Goal: Information Seeking & Learning: Learn about a topic

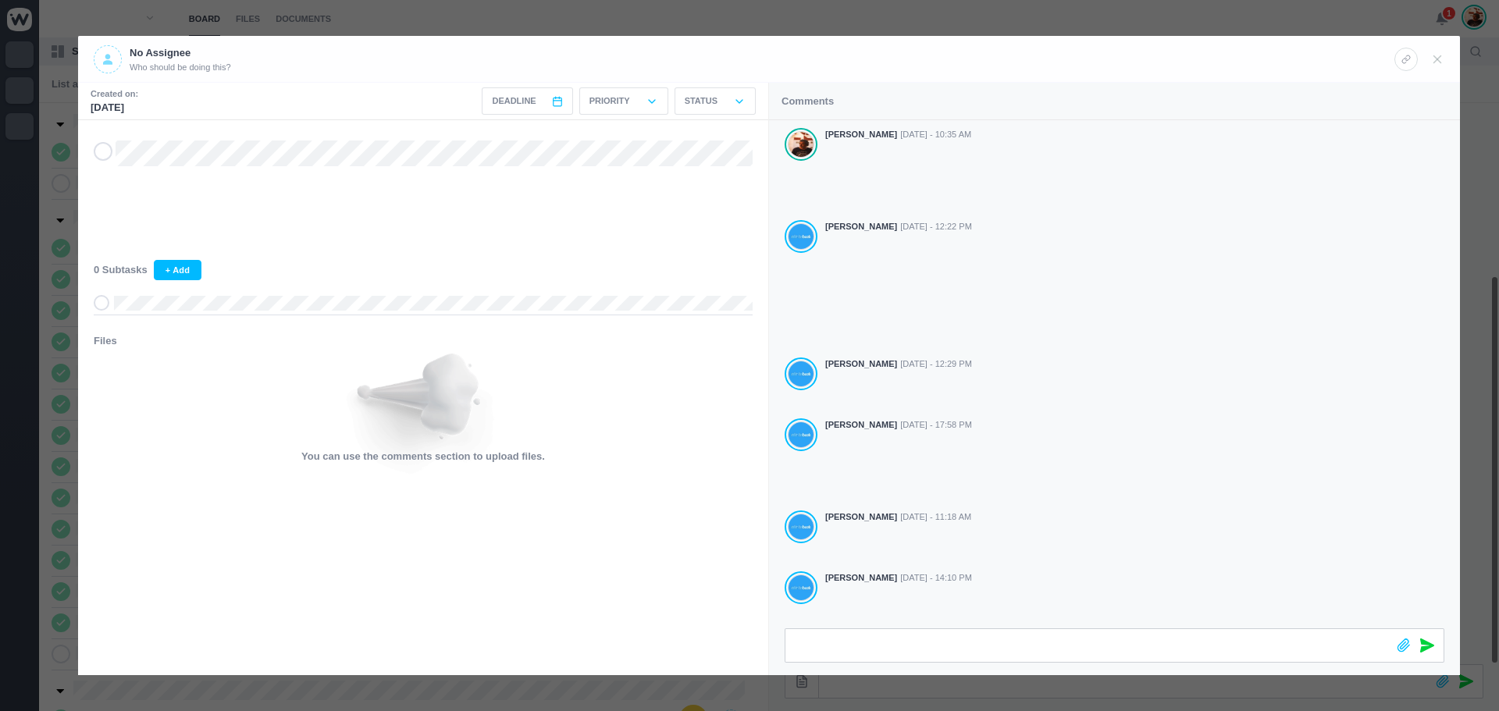
scroll to position [122, 0]
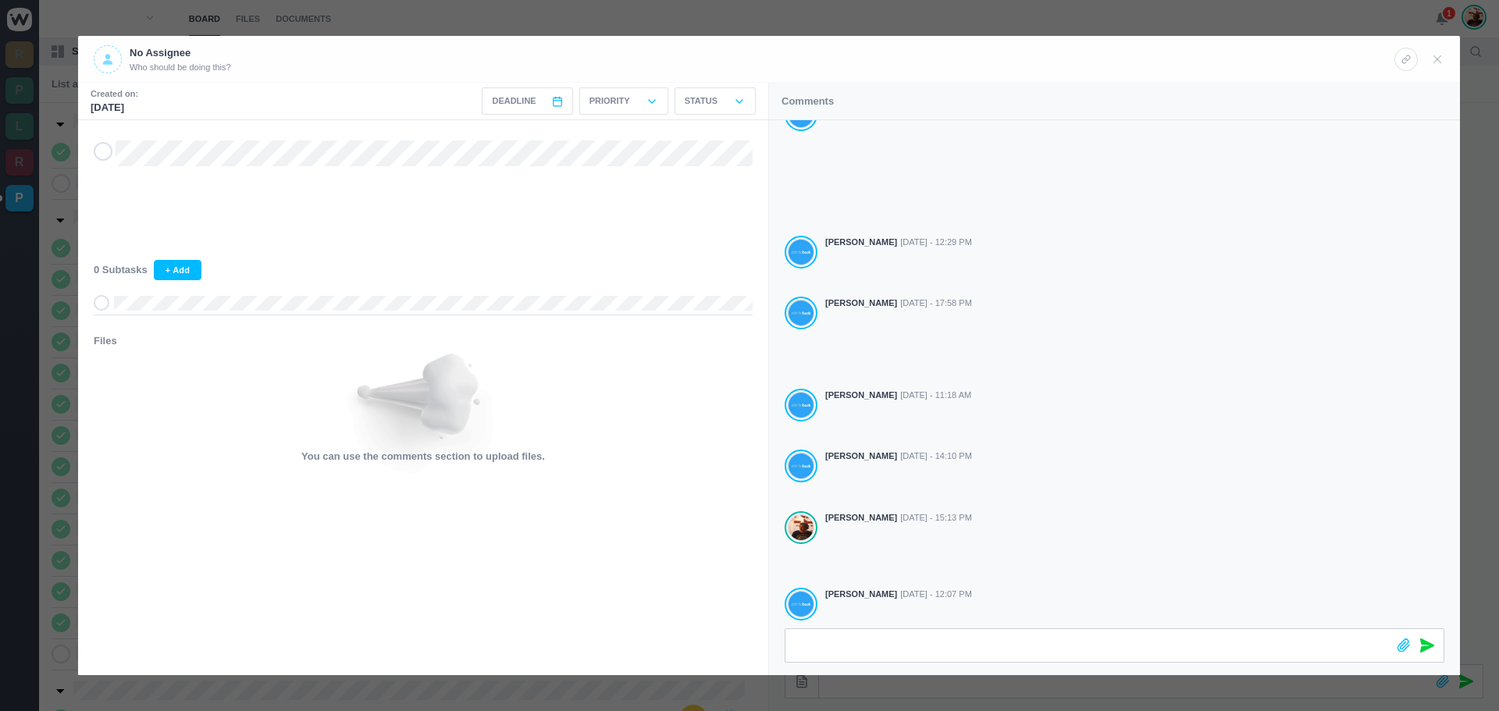
click at [114, 155] on div at bounding box center [423, 143] width 659 height 46
click at [103, 156] on icon at bounding box center [103, 151] width 12 height 11
click at [1437, 56] on icon at bounding box center [1437, 59] width 14 height 14
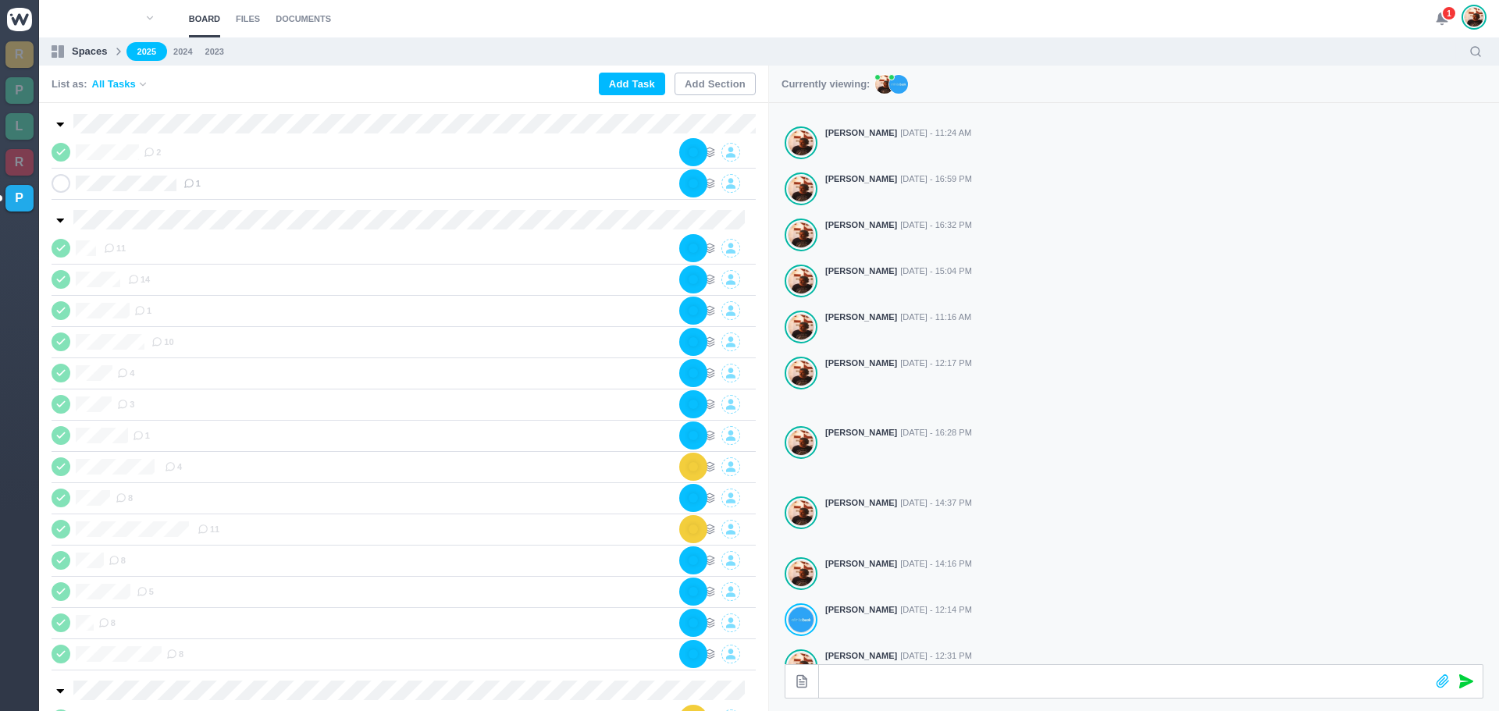
click at [1442, 20] on use at bounding box center [1441, 19] width 11 height 12
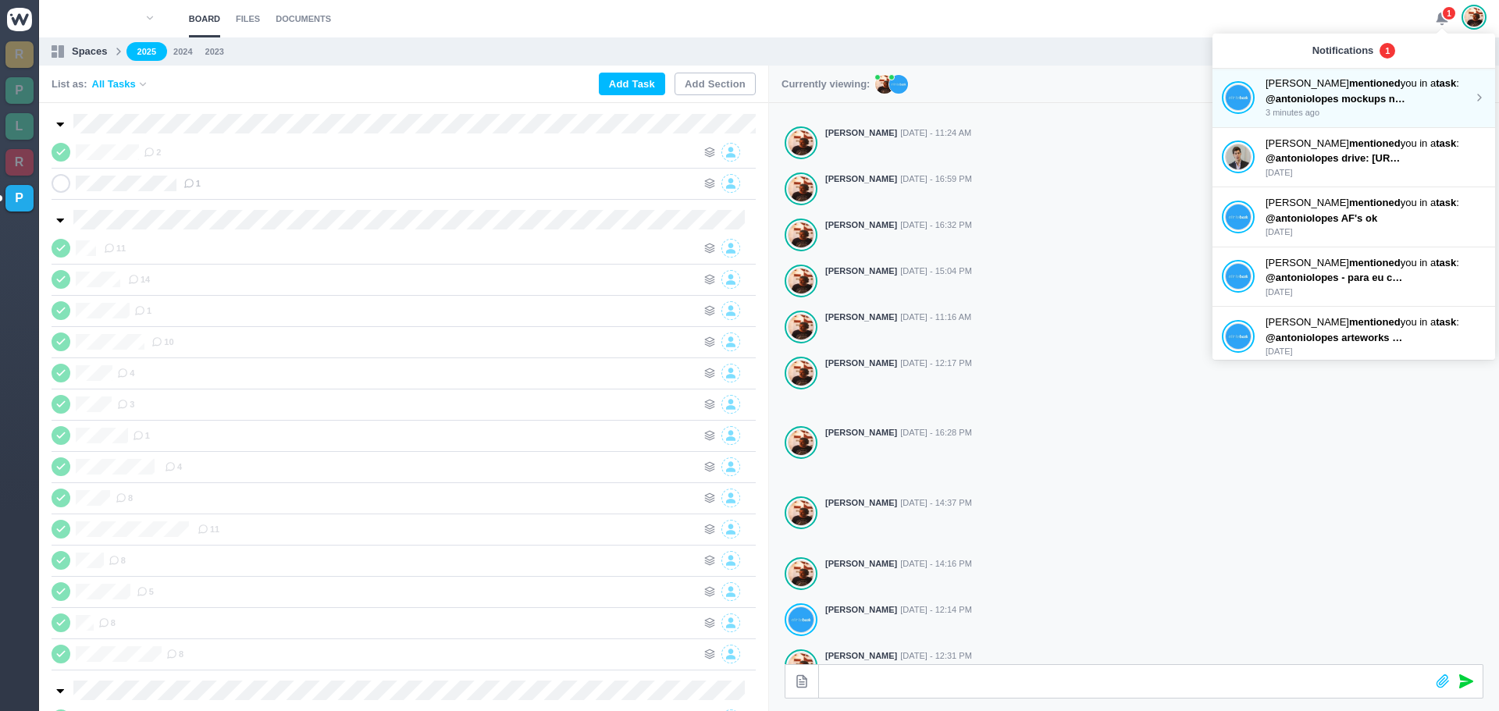
click at [1346, 98] on span "@antoniolopes mockups novas alteraçoes na drive" at bounding box center [1388, 99] width 247 height 12
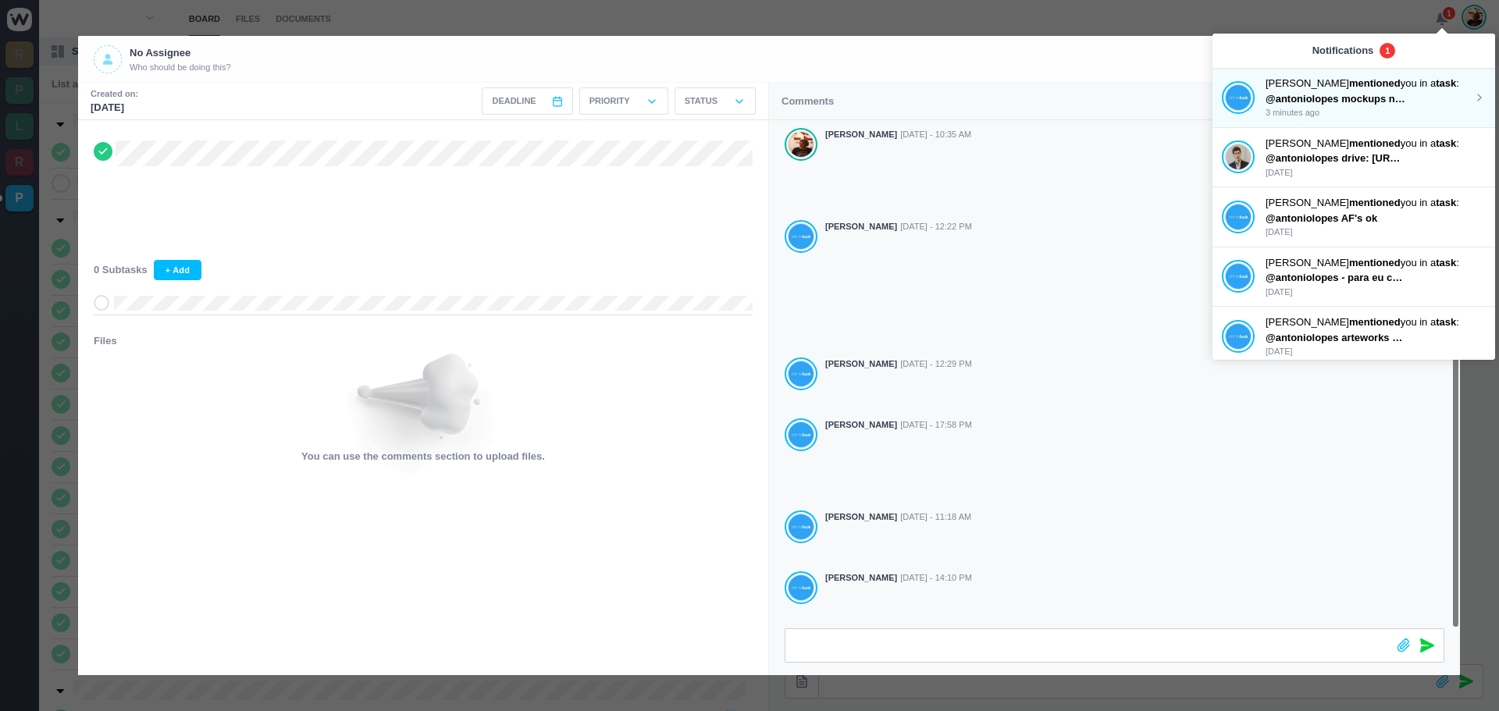
scroll to position [122, 0]
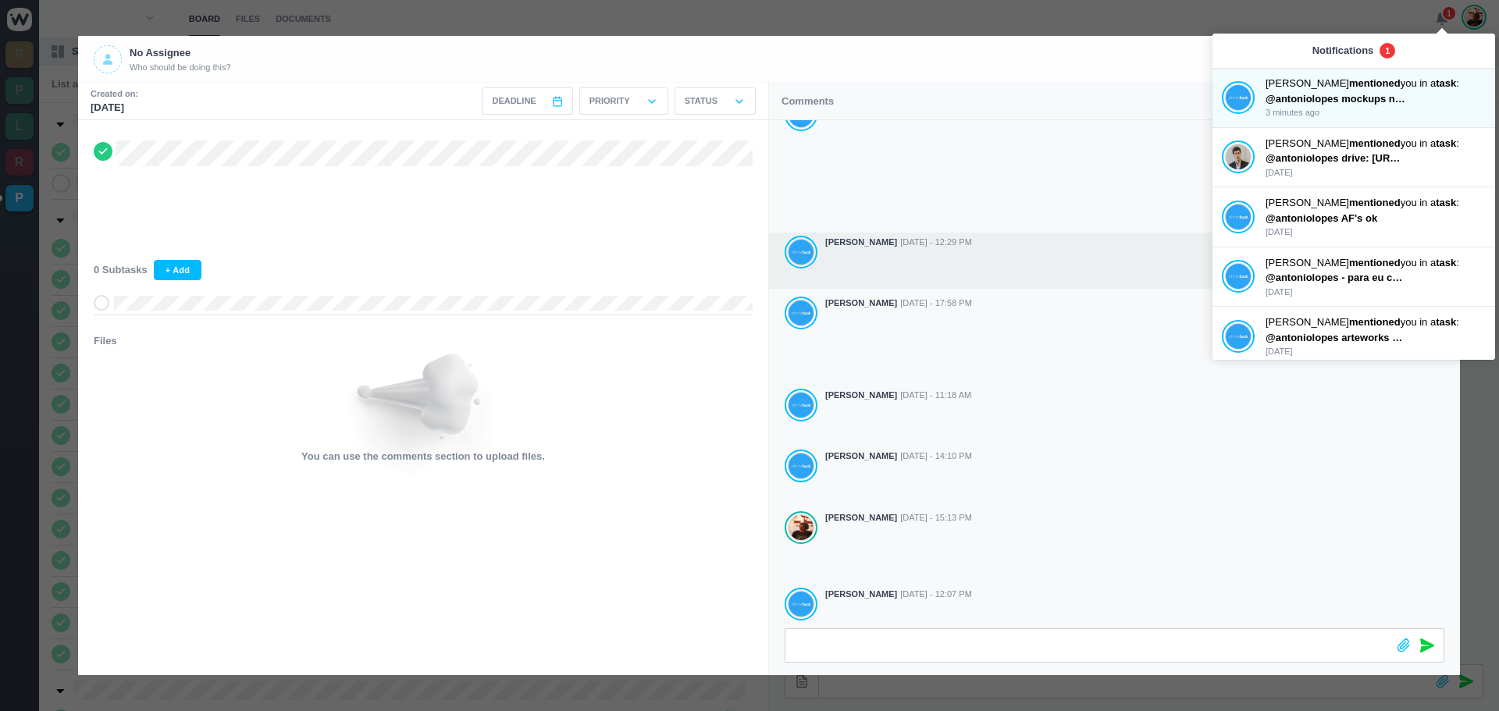
click at [1095, 239] on div "[PERSON_NAME] [DATE] - 12:29 PM" at bounding box center [1134, 242] width 619 height 13
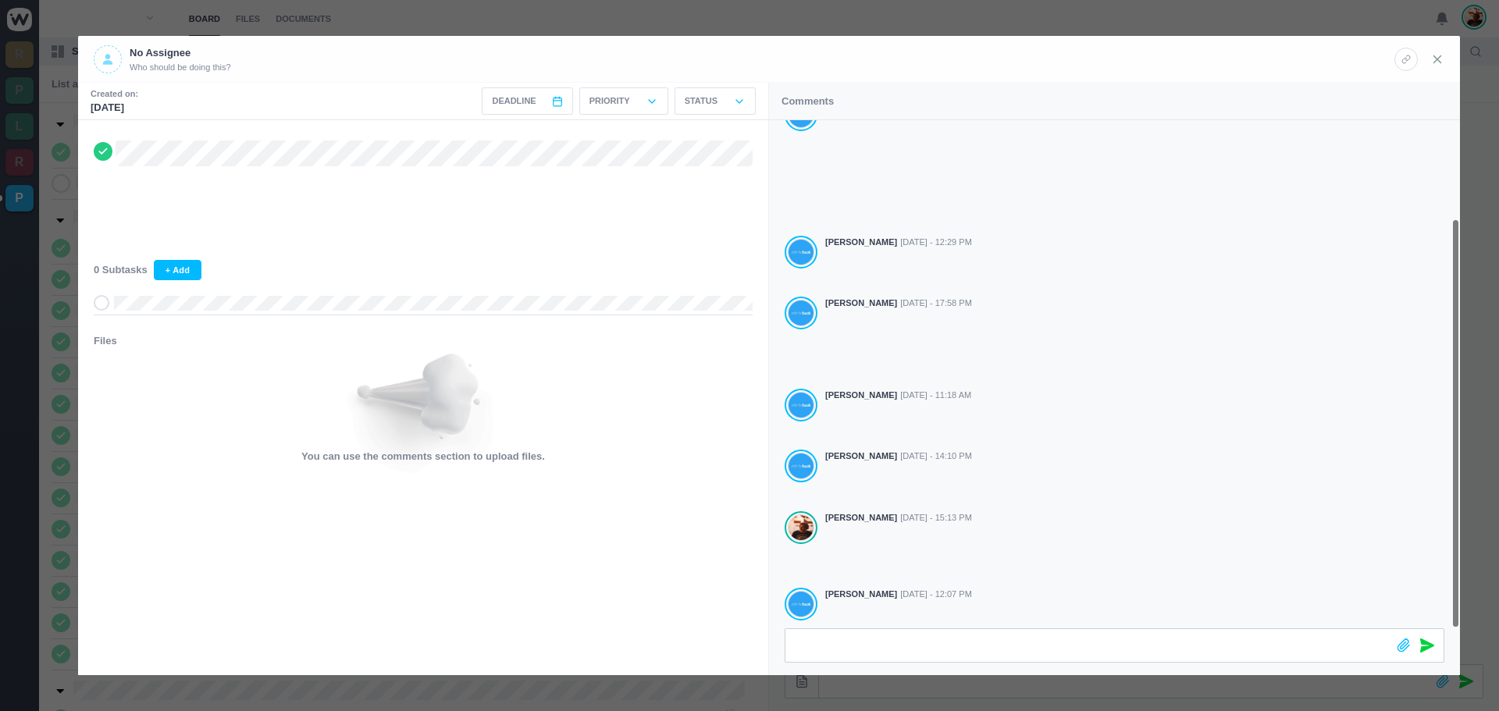
click at [1433, 61] on icon at bounding box center [1437, 59] width 14 height 14
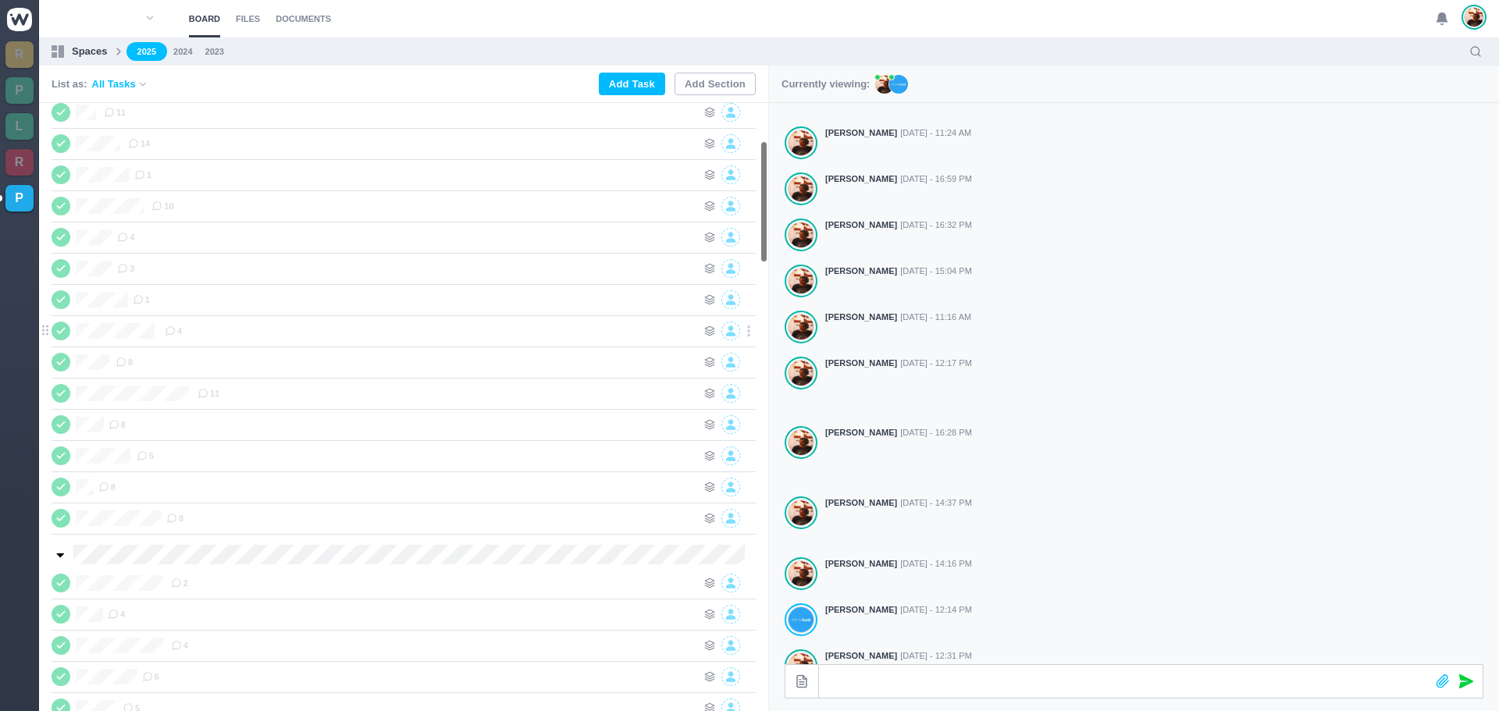
scroll to position [0, 0]
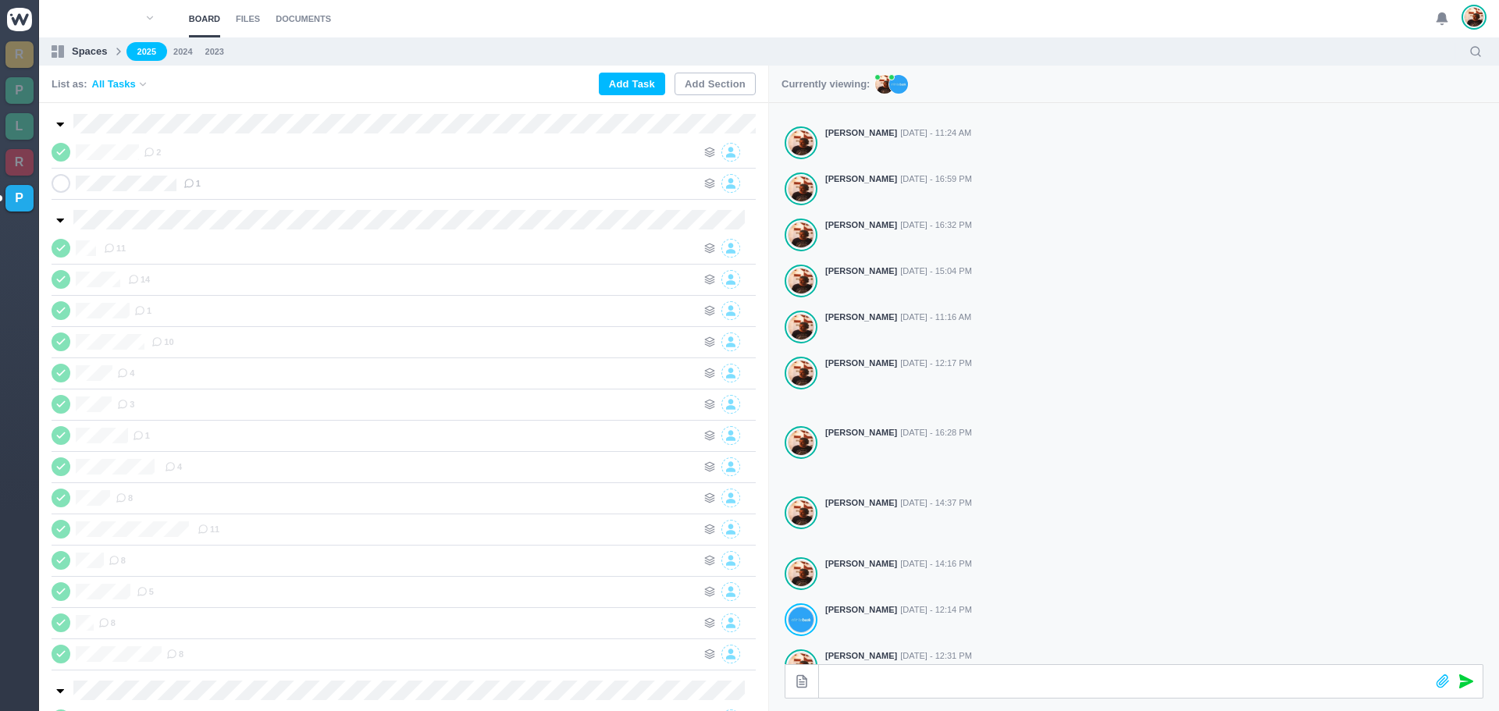
click at [1441, 18] on use at bounding box center [1441, 19] width 11 height 12
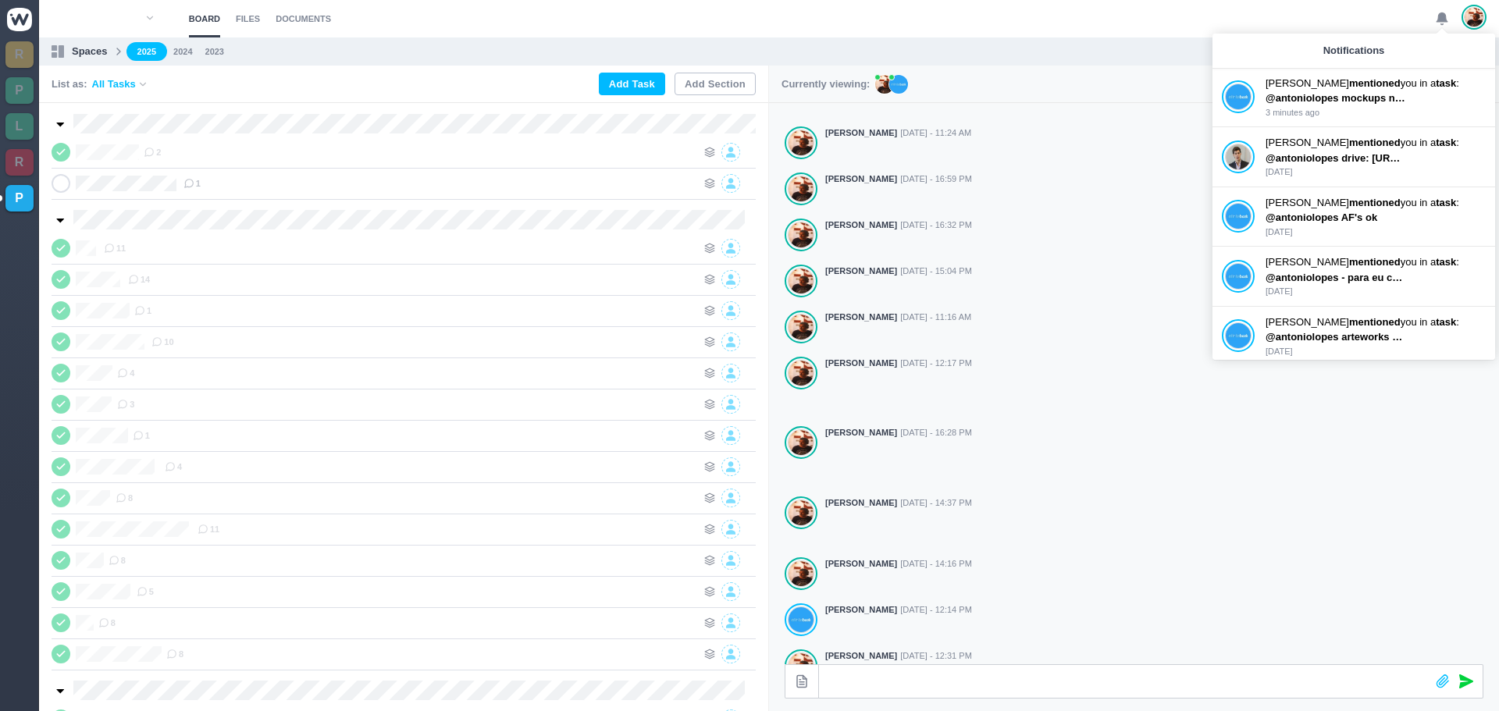
click at [1446, 17] on icon at bounding box center [1442, 19] width 14 height 14
